Goal: Task Accomplishment & Management: Complete application form

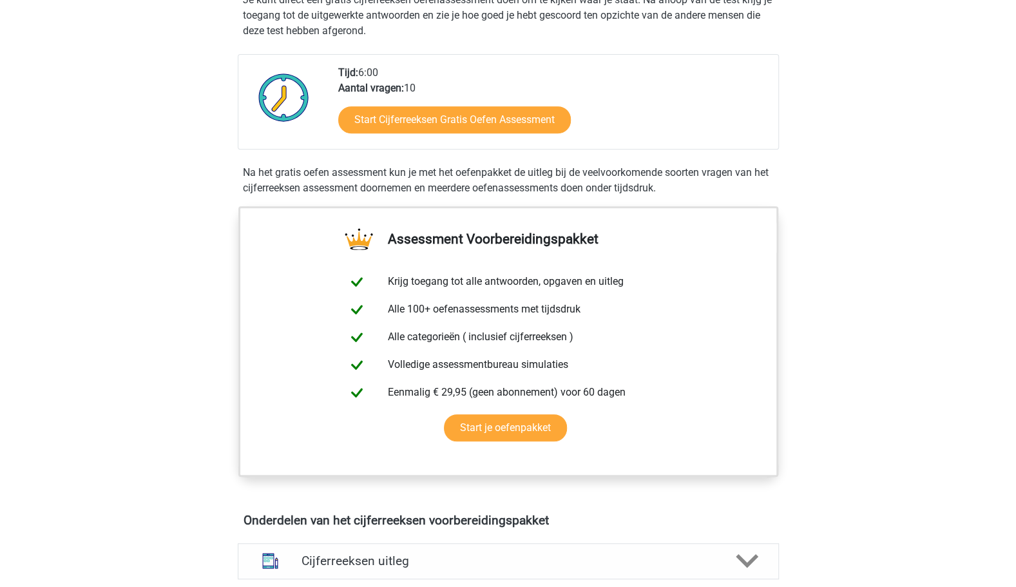
scroll to position [279, 0]
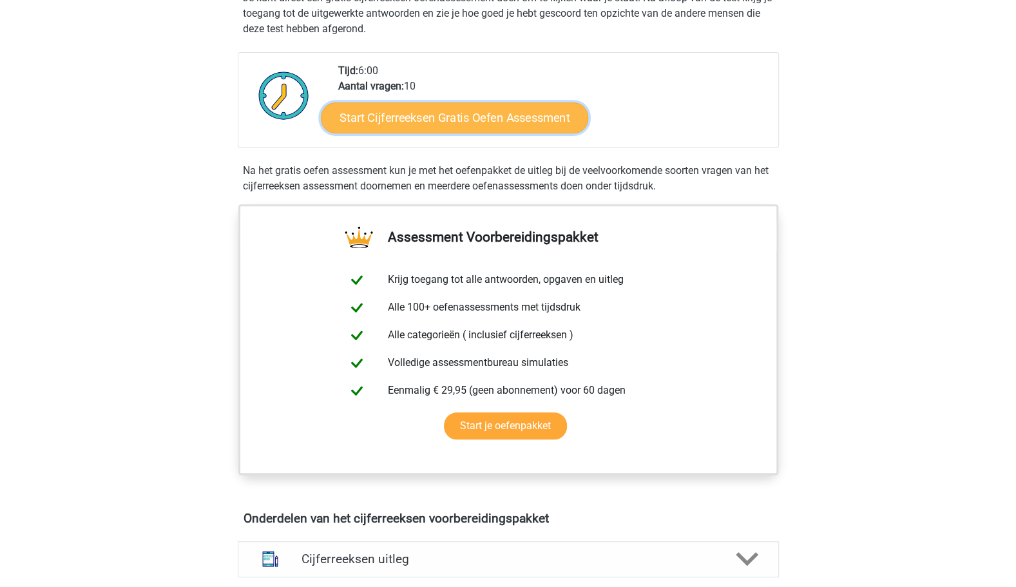
click at [476, 128] on link "Start Cijferreeksen Gratis Oefen Assessment" at bounding box center [454, 117] width 267 height 31
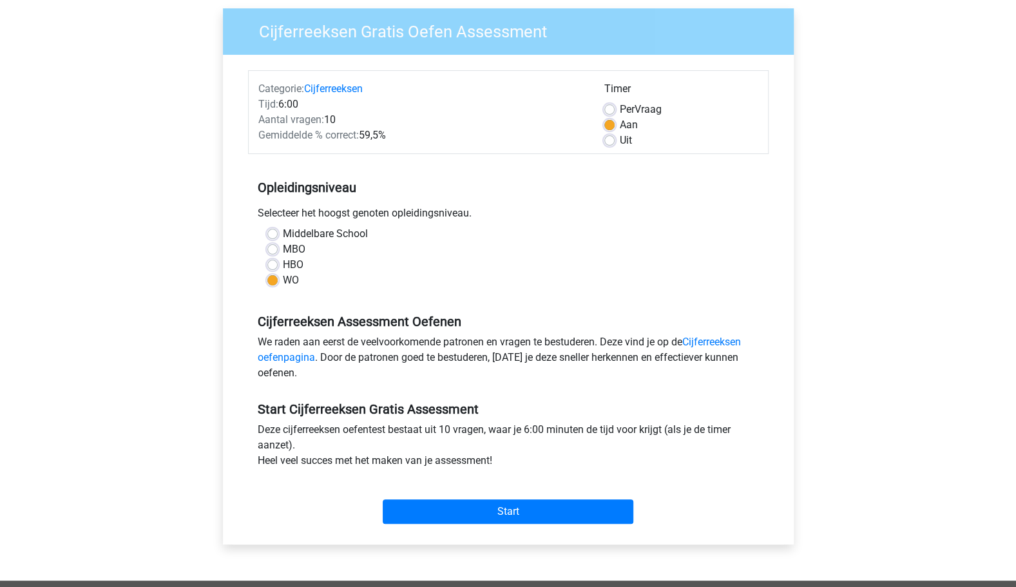
scroll to position [98, 0]
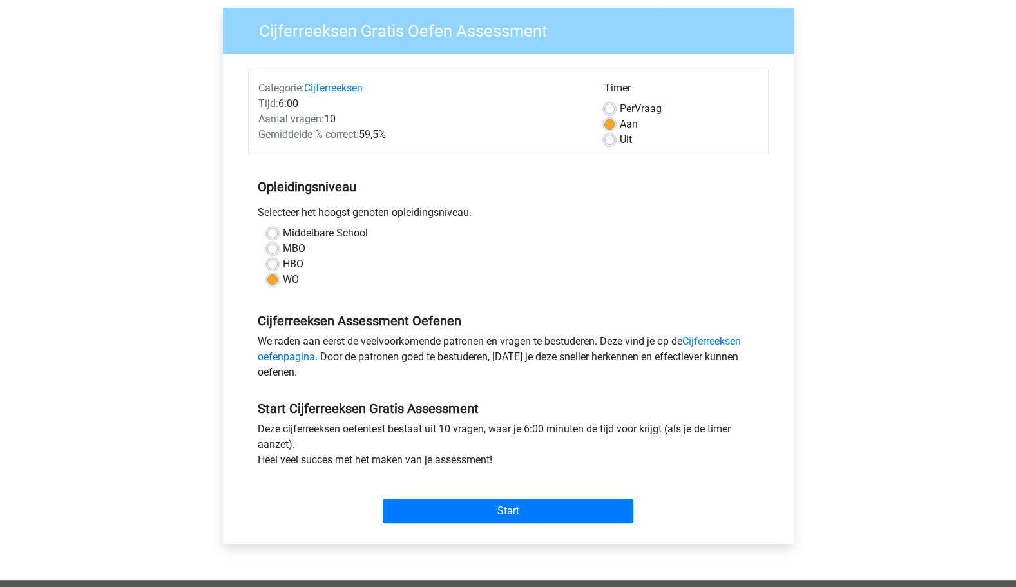
click at [293, 266] on label "HBO" at bounding box center [293, 264] width 21 height 15
click at [278, 266] on input "HBO" at bounding box center [272, 263] width 10 height 13
radio input "true"
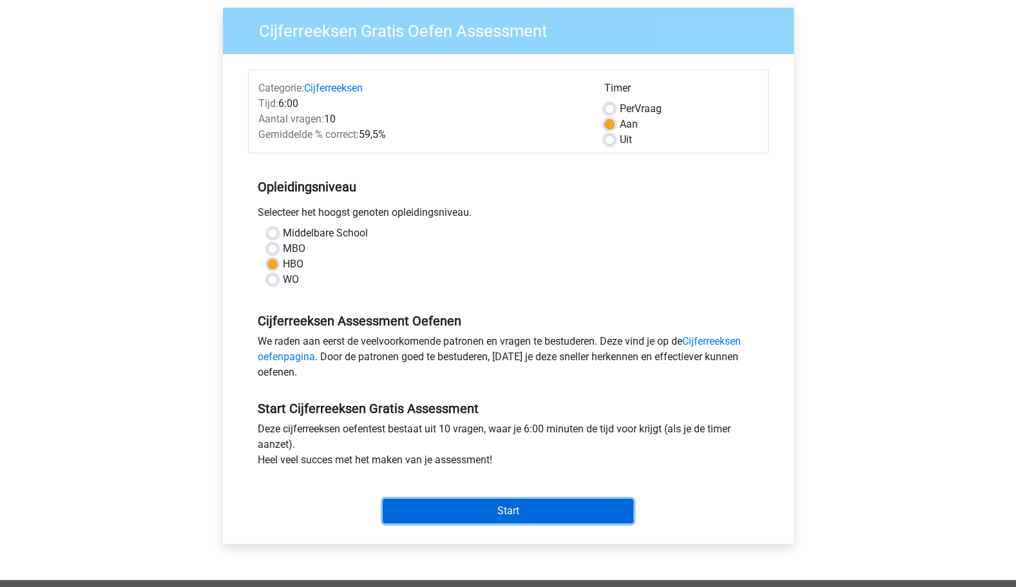
click at [545, 503] on input "Start" at bounding box center [508, 511] width 251 height 24
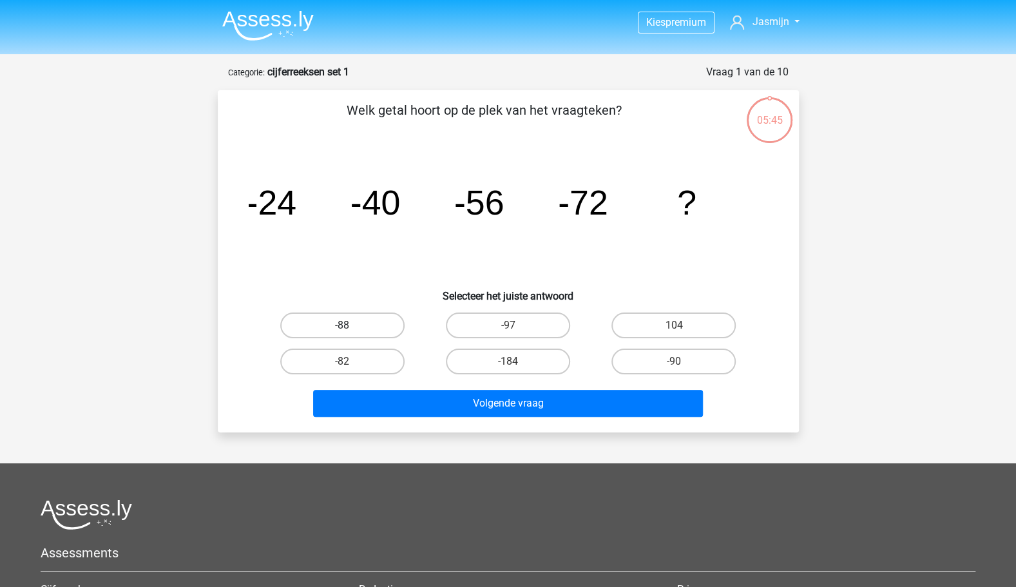
click at [369, 328] on label "-88" at bounding box center [342, 326] width 124 height 26
click at [351, 328] on input "-88" at bounding box center [346, 329] width 8 height 8
radio input "true"
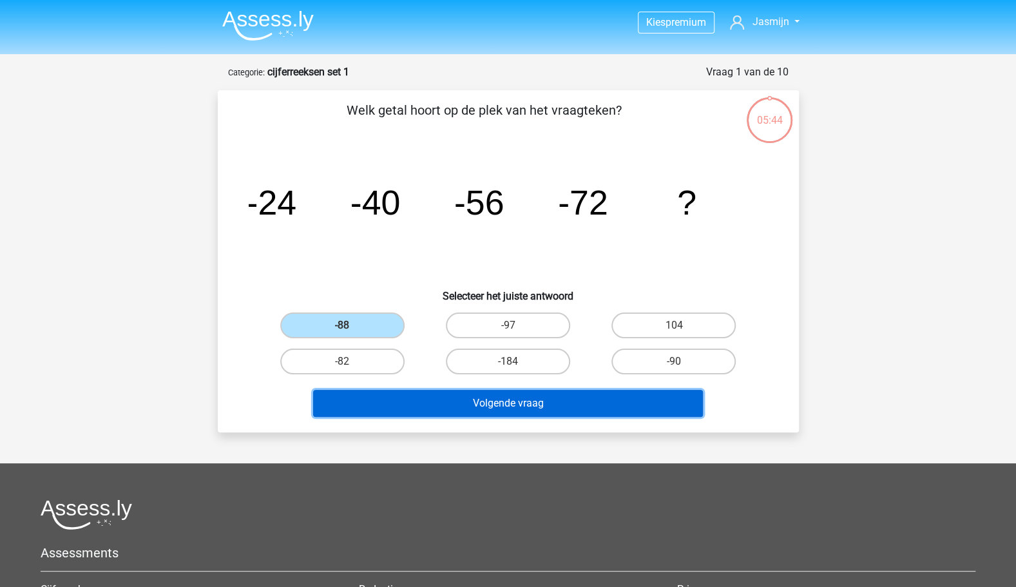
click at [525, 406] on button "Volgende vraag" at bounding box center [508, 403] width 390 height 27
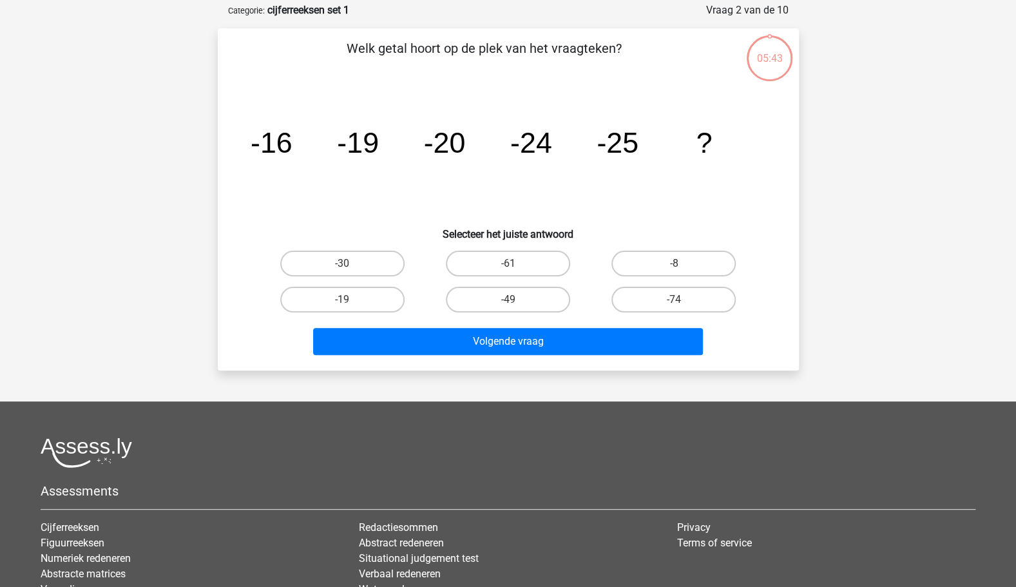
scroll to position [64, 0]
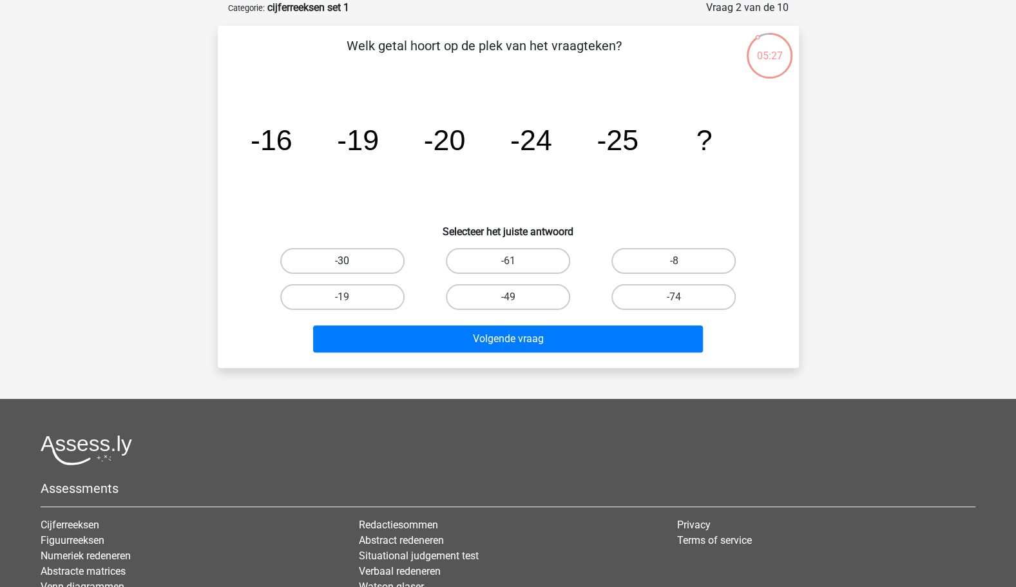
click at [373, 255] on label "-30" at bounding box center [342, 261] width 124 height 26
click at [351, 261] on input "-30" at bounding box center [346, 265] width 8 height 8
radio input "true"
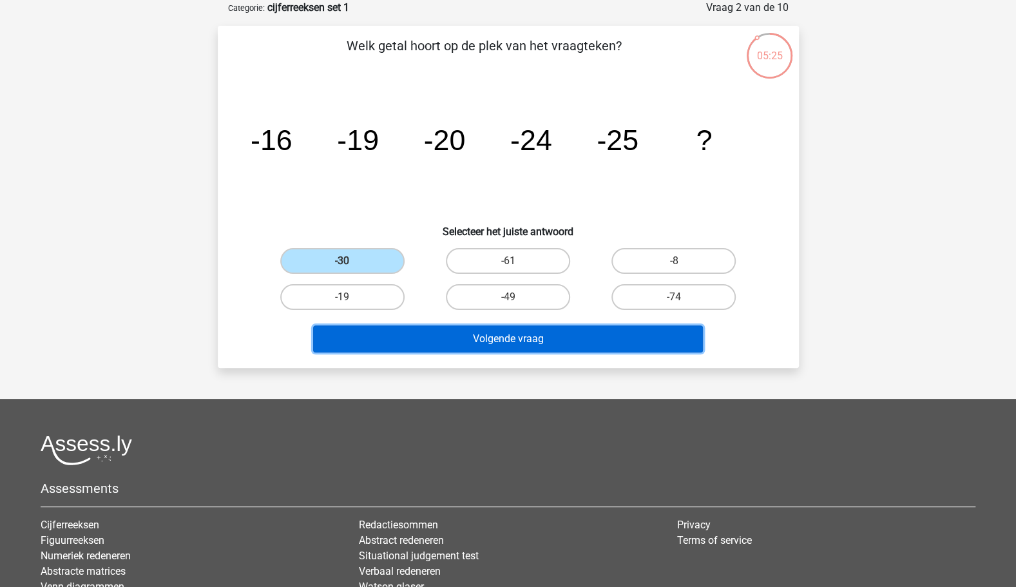
click at [521, 338] on button "Volgende vraag" at bounding box center [508, 338] width 390 height 27
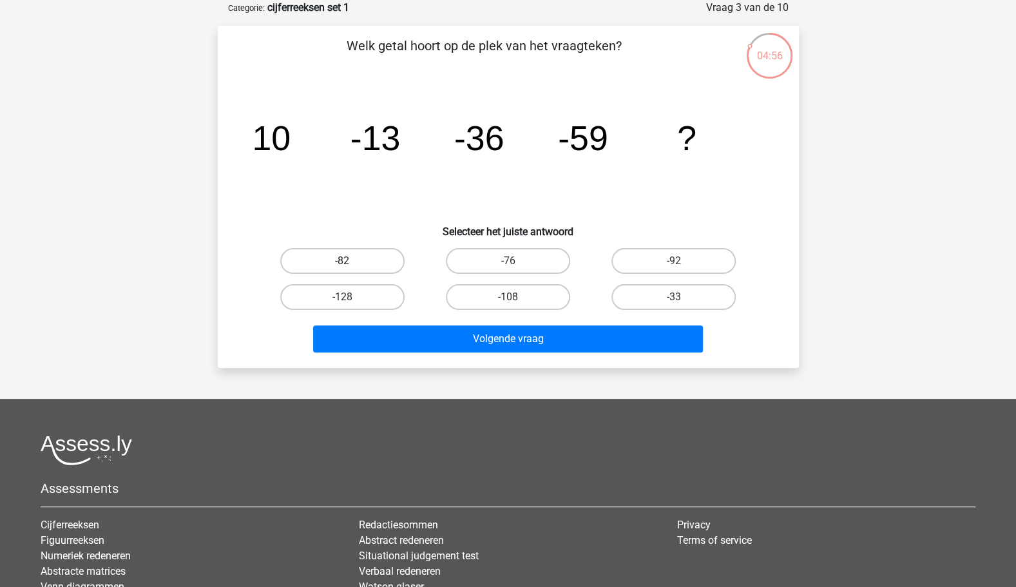
click at [383, 251] on label "-82" at bounding box center [342, 261] width 124 height 26
click at [351, 261] on input "-82" at bounding box center [346, 265] width 8 height 8
radio input "true"
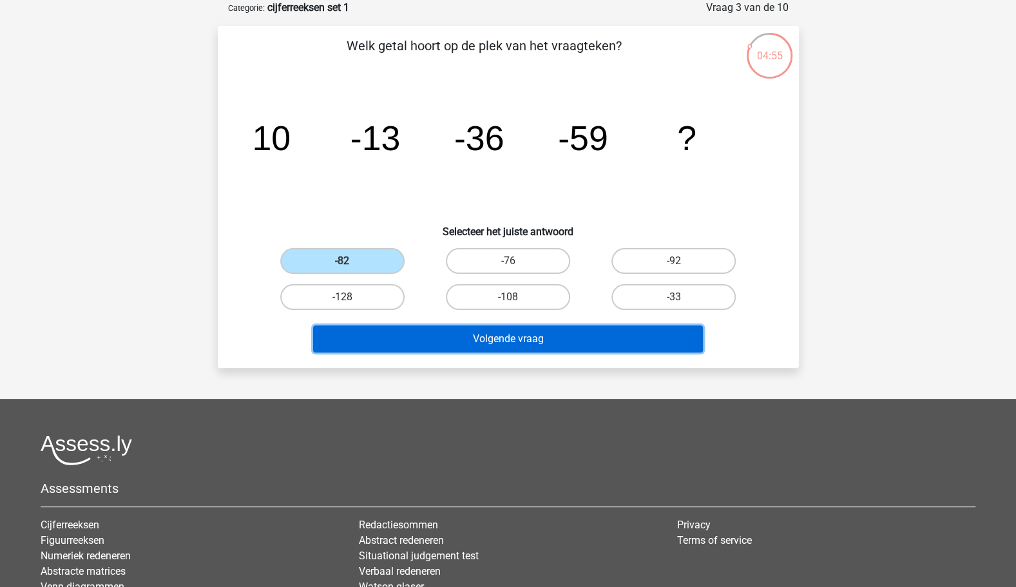
click at [476, 331] on button "Volgende vraag" at bounding box center [508, 338] width 390 height 27
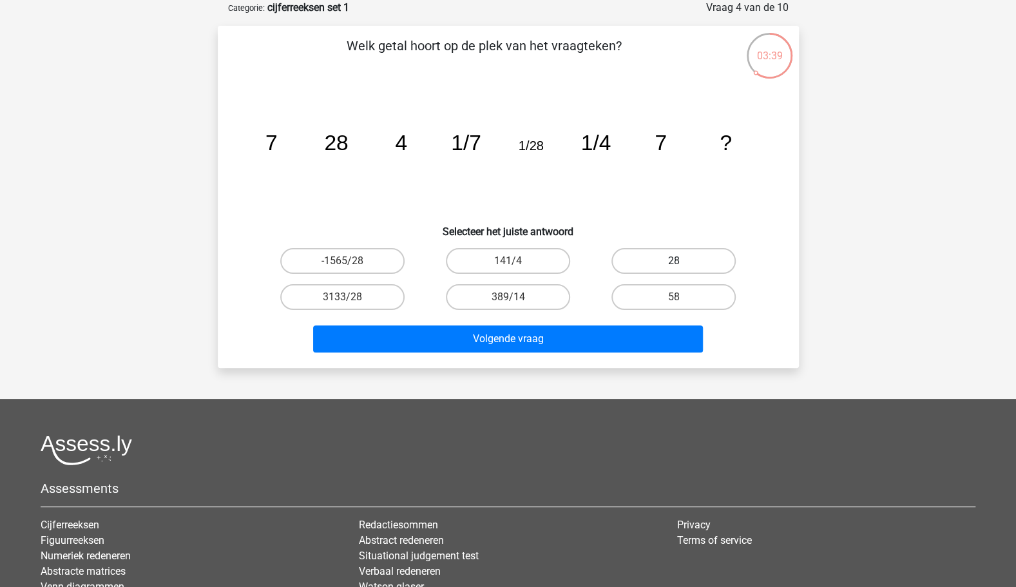
click at [689, 264] on label "28" at bounding box center [674, 261] width 124 height 26
click at [683, 264] on input "28" at bounding box center [678, 265] width 8 height 8
radio input "true"
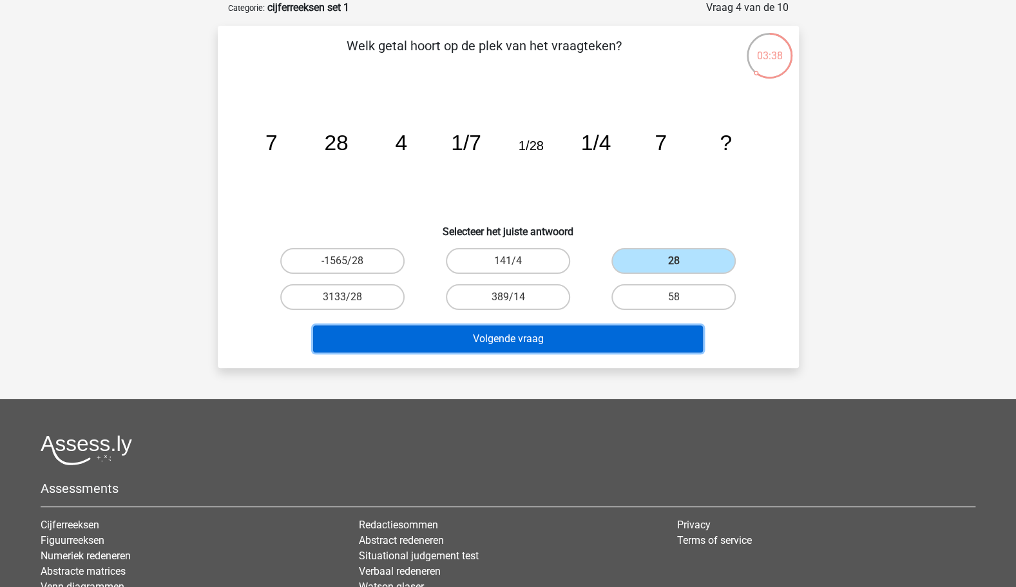
click at [572, 333] on button "Volgende vraag" at bounding box center [508, 338] width 390 height 27
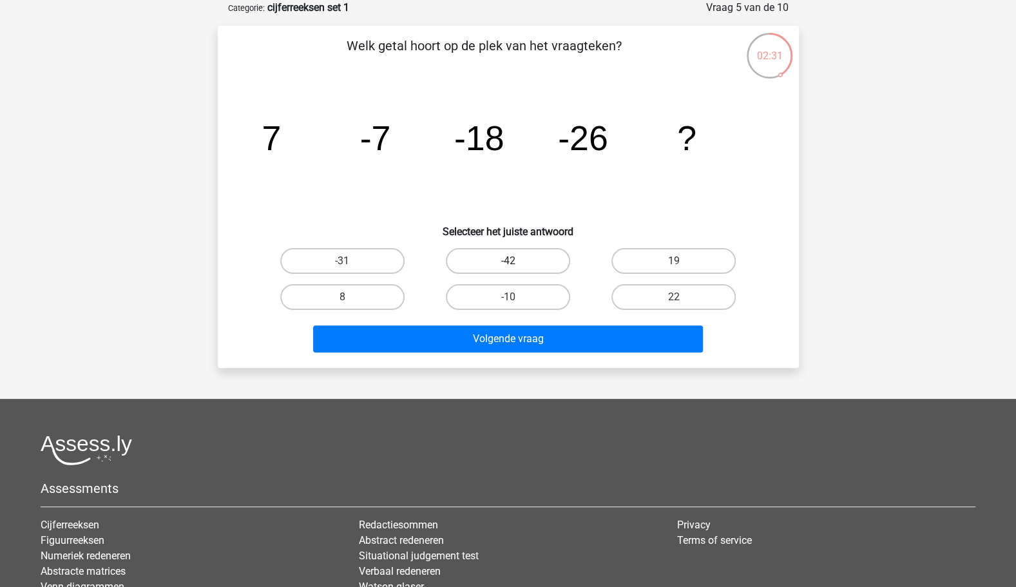
click at [552, 260] on label "-42" at bounding box center [508, 261] width 124 height 26
click at [516, 261] on input "-42" at bounding box center [512, 265] width 8 height 8
radio input "true"
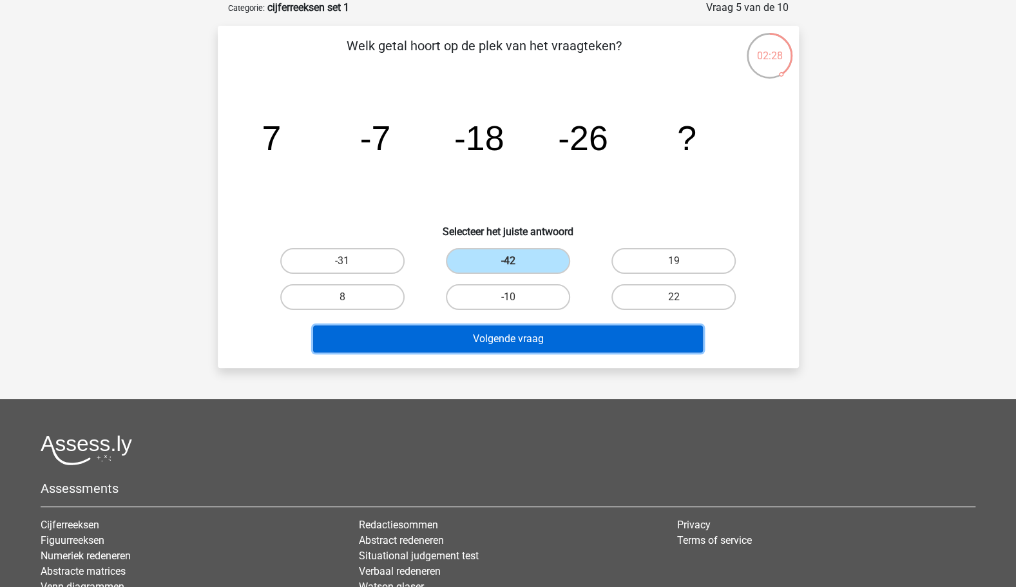
click at [583, 335] on button "Volgende vraag" at bounding box center [508, 338] width 390 height 27
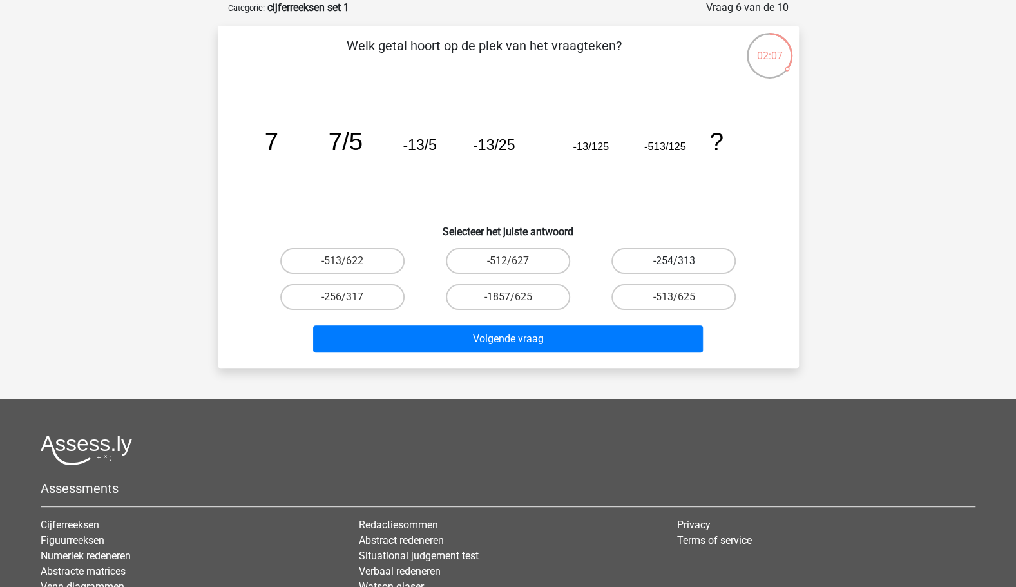
click at [695, 266] on label "-254/313" at bounding box center [674, 261] width 124 height 26
click at [683, 266] on input "-254/313" at bounding box center [678, 265] width 8 height 8
radio input "true"
click at [541, 264] on label "-512/627" at bounding box center [508, 261] width 124 height 26
click at [516, 264] on input "-512/627" at bounding box center [512, 265] width 8 height 8
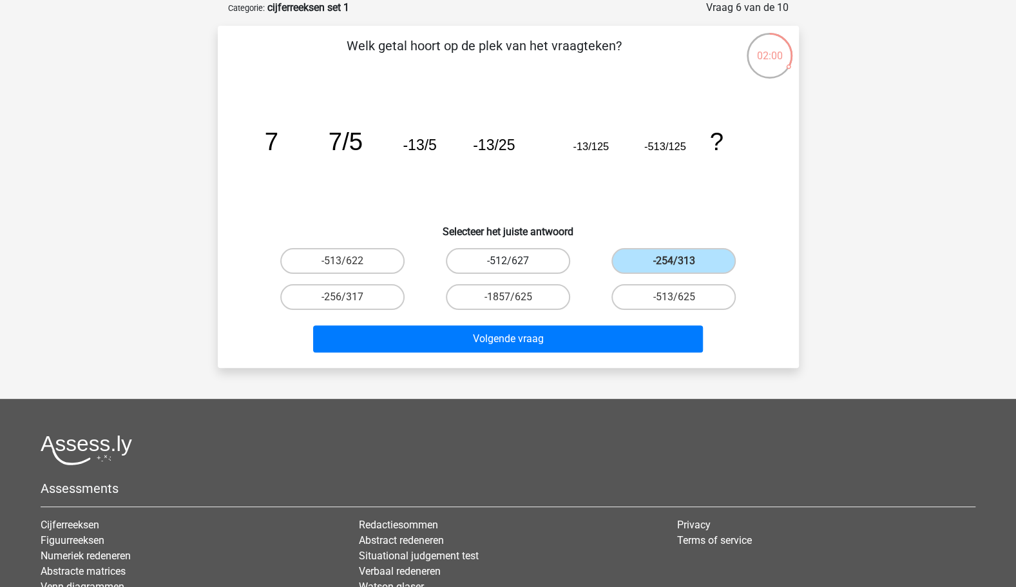
radio input "true"
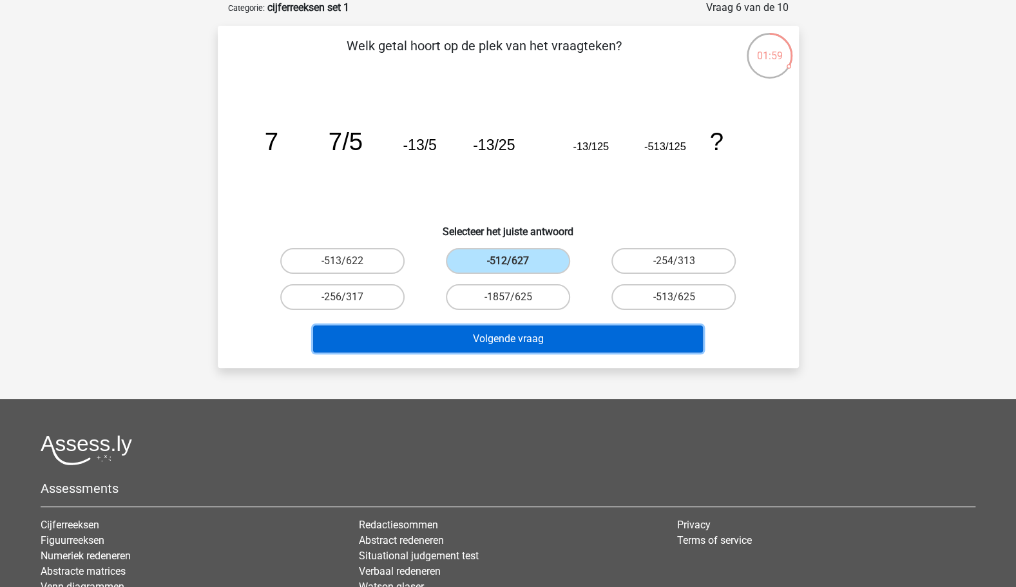
click at [577, 327] on button "Volgende vraag" at bounding box center [508, 338] width 390 height 27
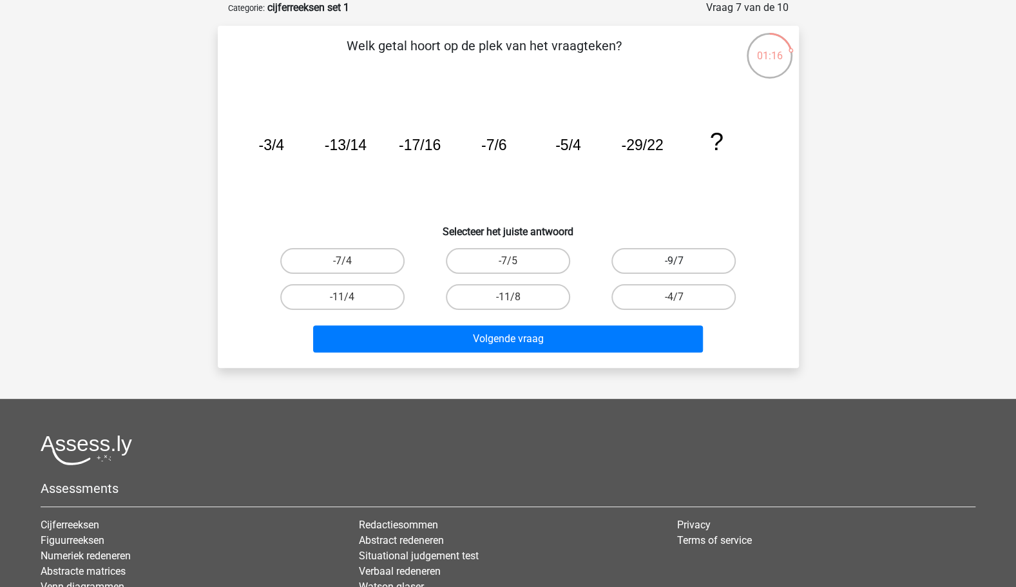
click at [686, 267] on label "-9/7" at bounding box center [674, 261] width 124 height 26
click at [683, 267] on input "-9/7" at bounding box center [678, 265] width 8 height 8
radio input "true"
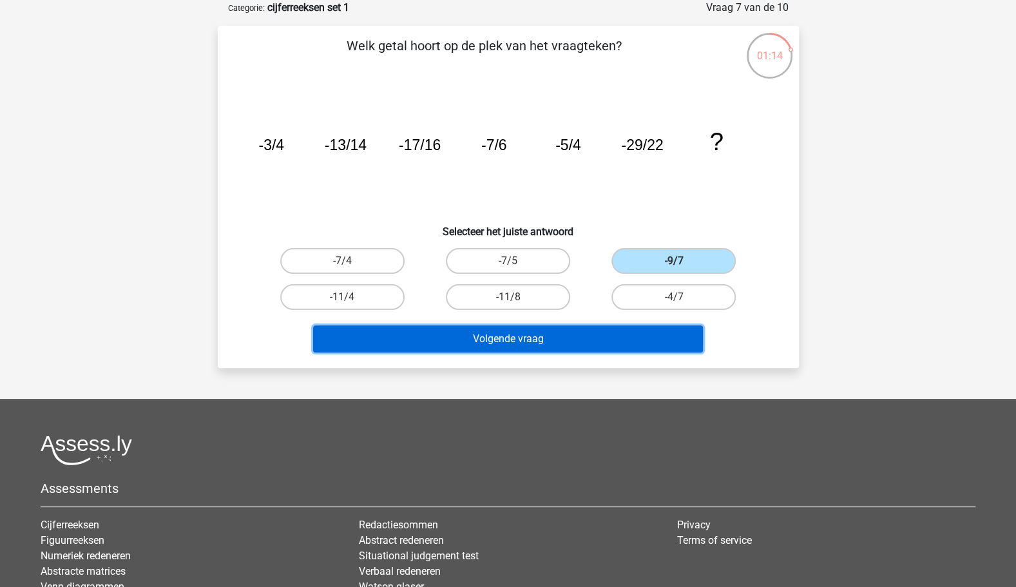
click at [589, 338] on button "Volgende vraag" at bounding box center [508, 338] width 390 height 27
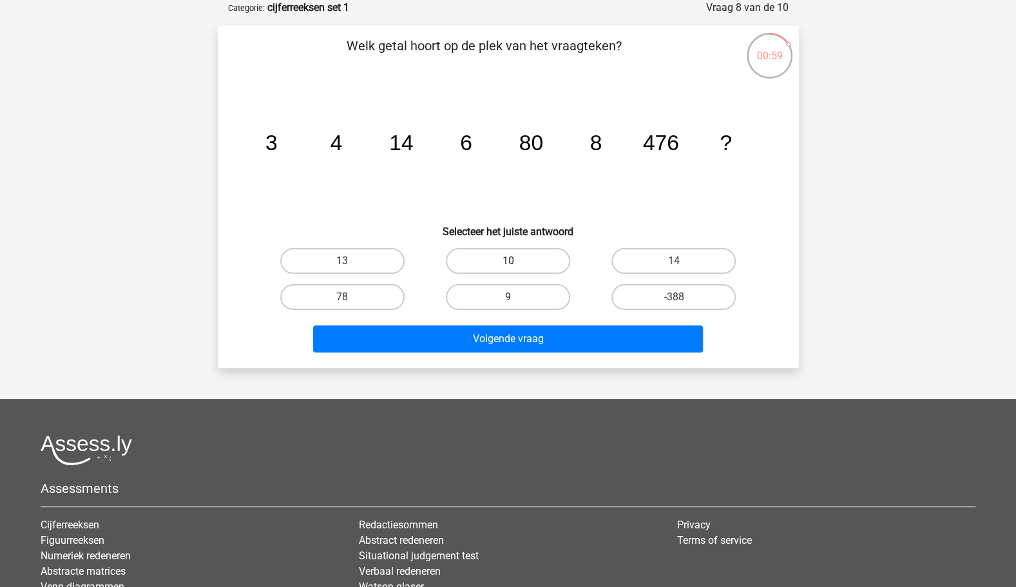
click at [519, 257] on label "10" at bounding box center [508, 261] width 124 height 26
click at [516, 261] on input "10" at bounding box center [512, 265] width 8 height 8
radio input "true"
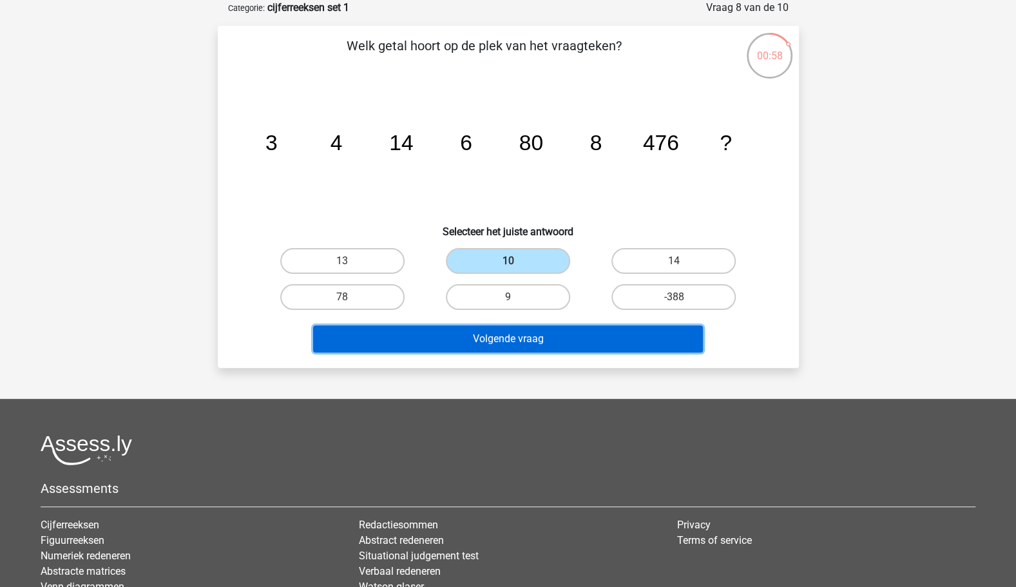
click at [522, 347] on button "Volgende vraag" at bounding box center [508, 338] width 390 height 27
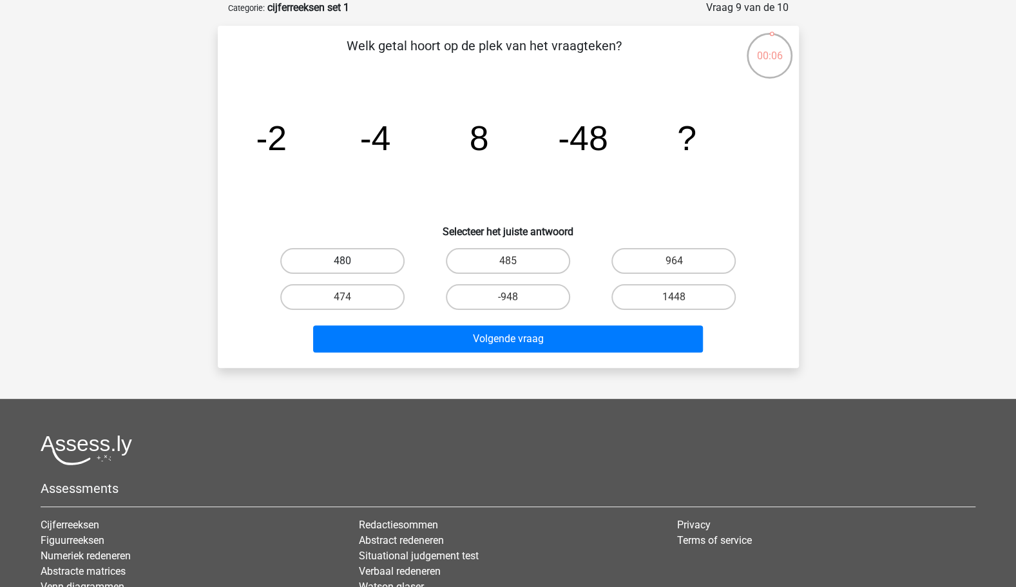
click at [360, 258] on label "480" at bounding box center [342, 261] width 124 height 26
click at [351, 261] on input "480" at bounding box center [346, 265] width 8 height 8
radio input "true"
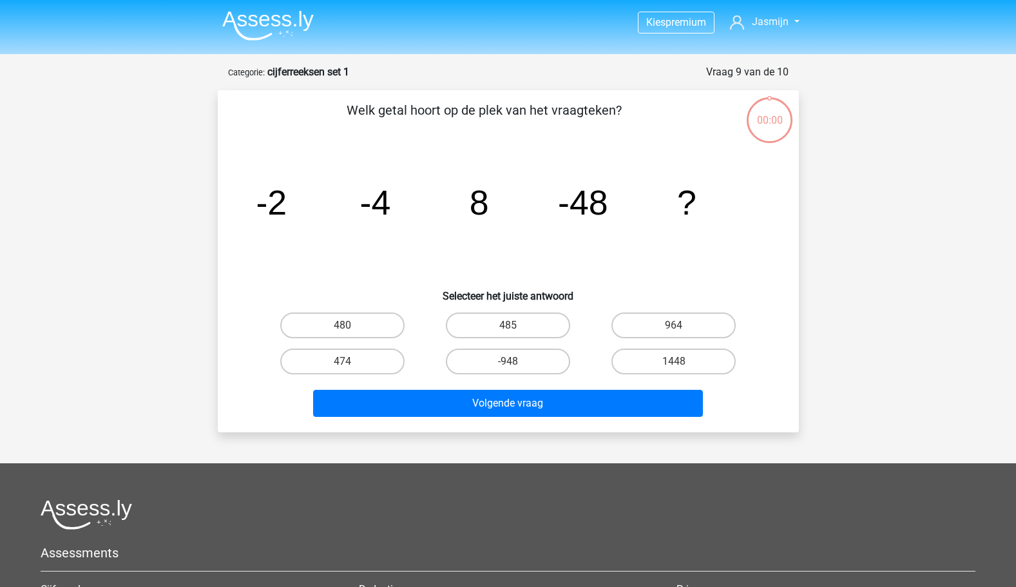
scroll to position [64, 0]
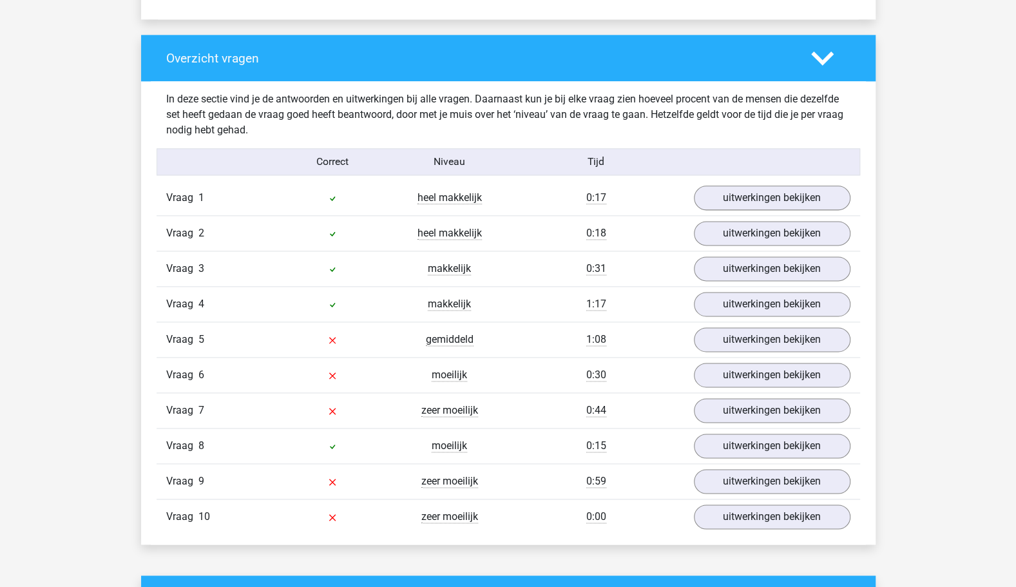
scroll to position [975, 0]
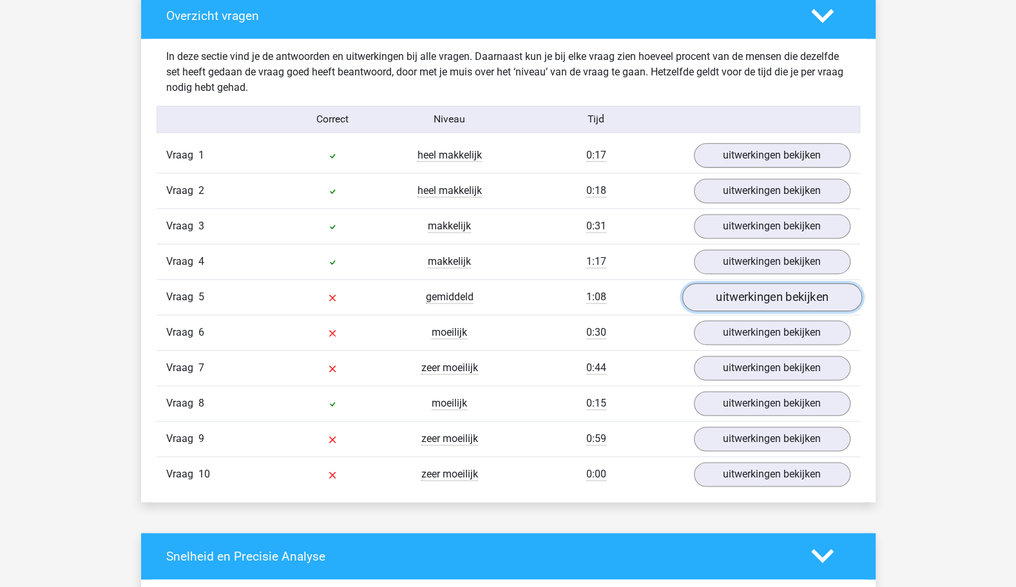
click at [775, 298] on link "uitwerkingen bekijken" at bounding box center [772, 297] width 180 height 28
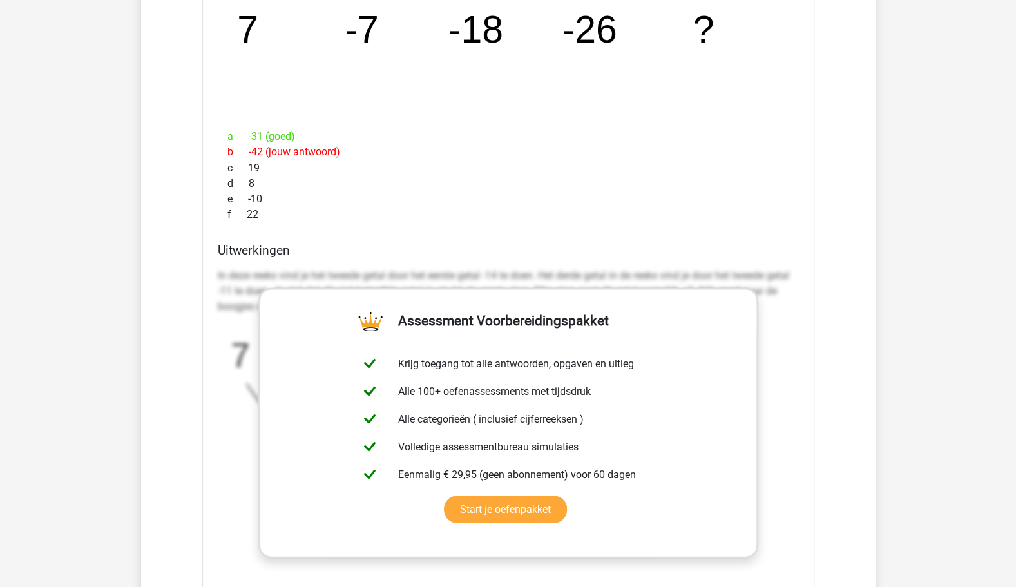
scroll to position [1361, 0]
